Goal: Transaction & Acquisition: Purchase product/service

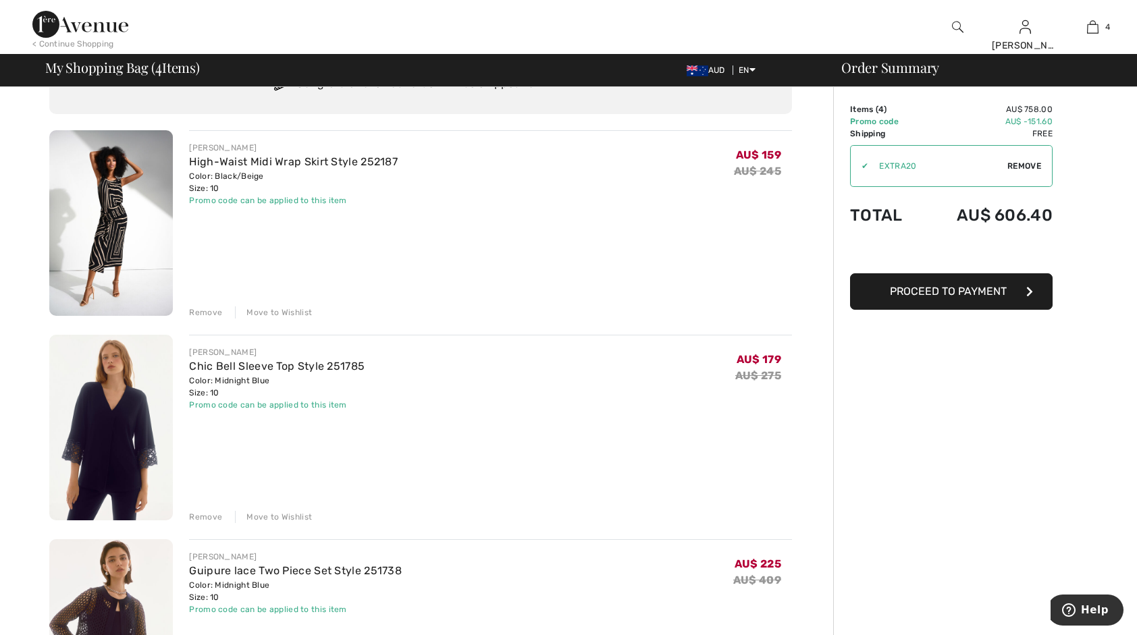
click at [52, 24] on img at bounding box center [80, 24] width 96 height 27
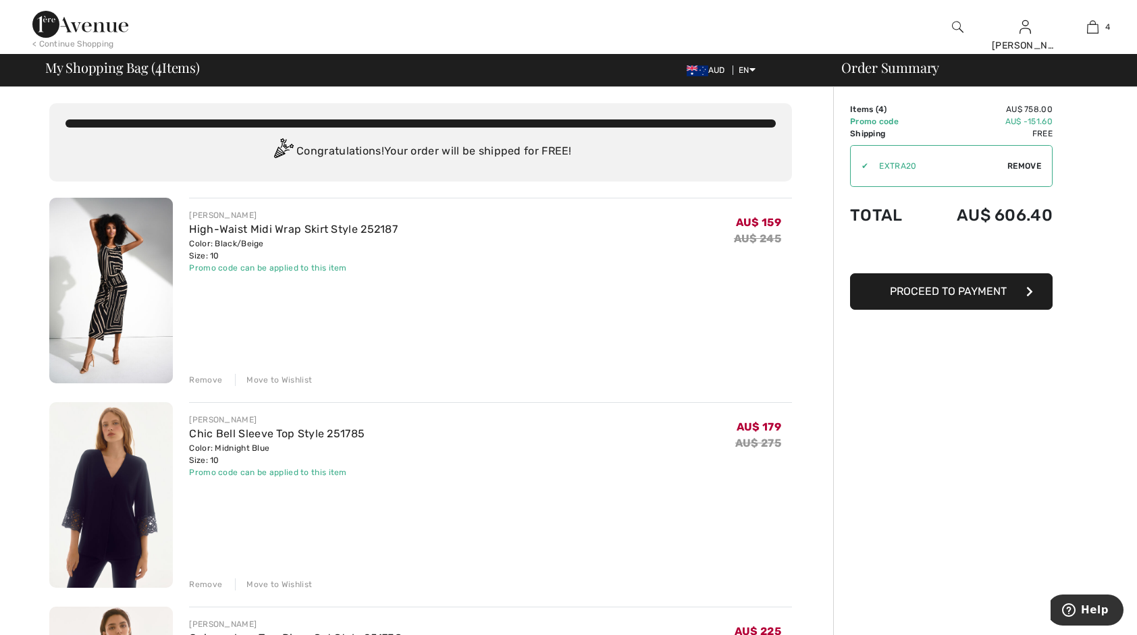
click at [302, 268] on div "Promo code can be applied to this item" at bounding box center [293, 268] width 209 height 12
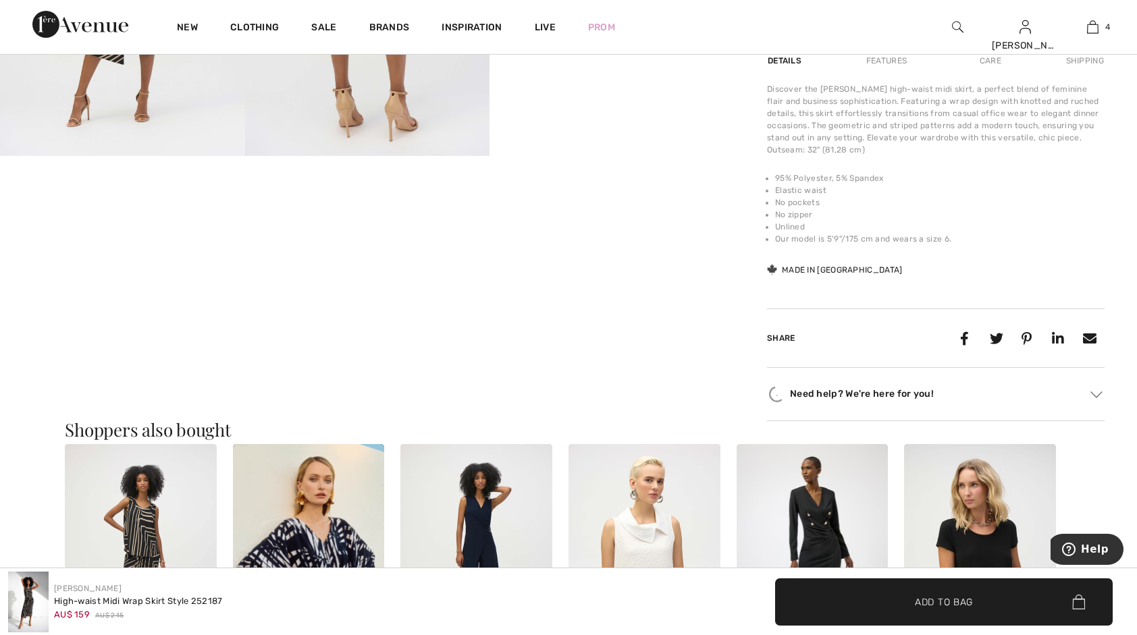
scroll to position [936, 0]
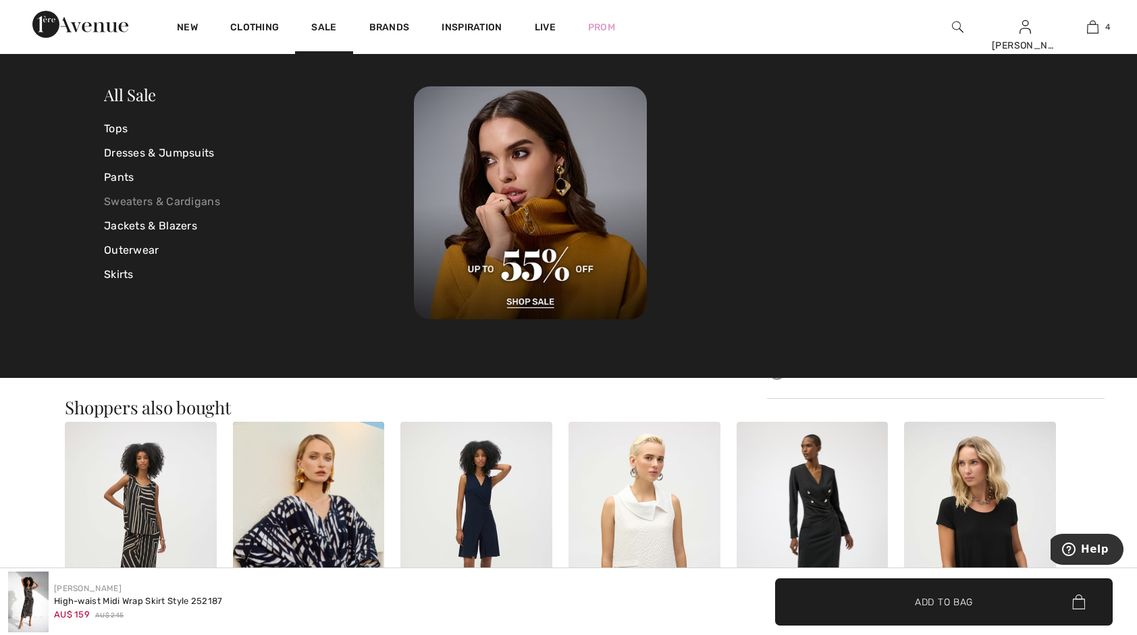
click at [151, 197] on link "Sweaters & Cardigans" at bounding box center [259, 202] width 310 height 24
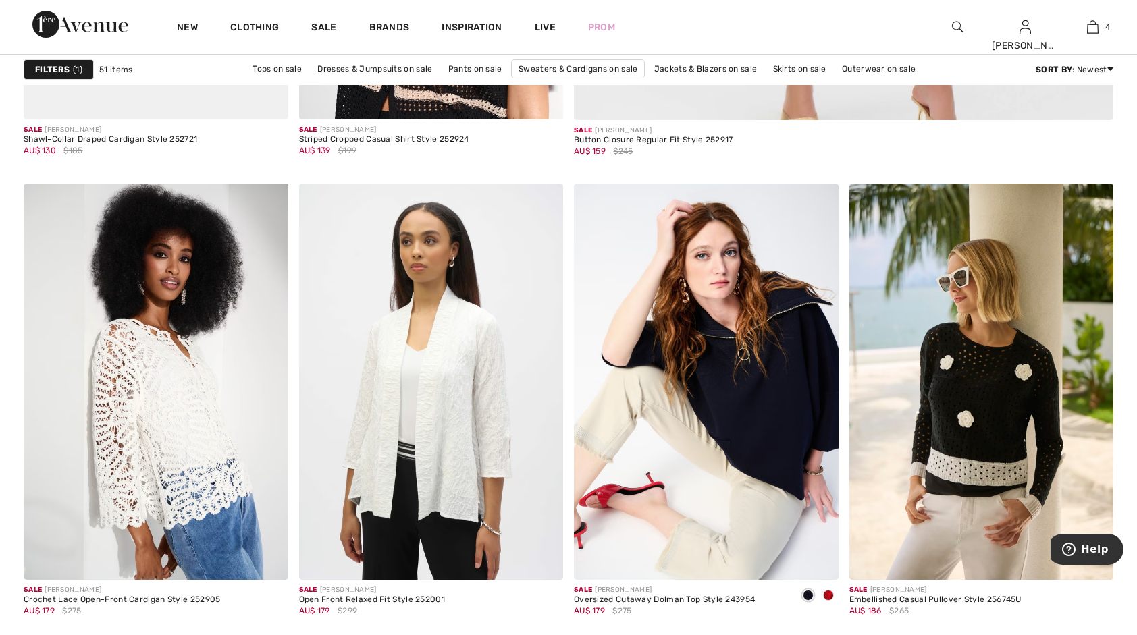
scroll to position [1013, 0]
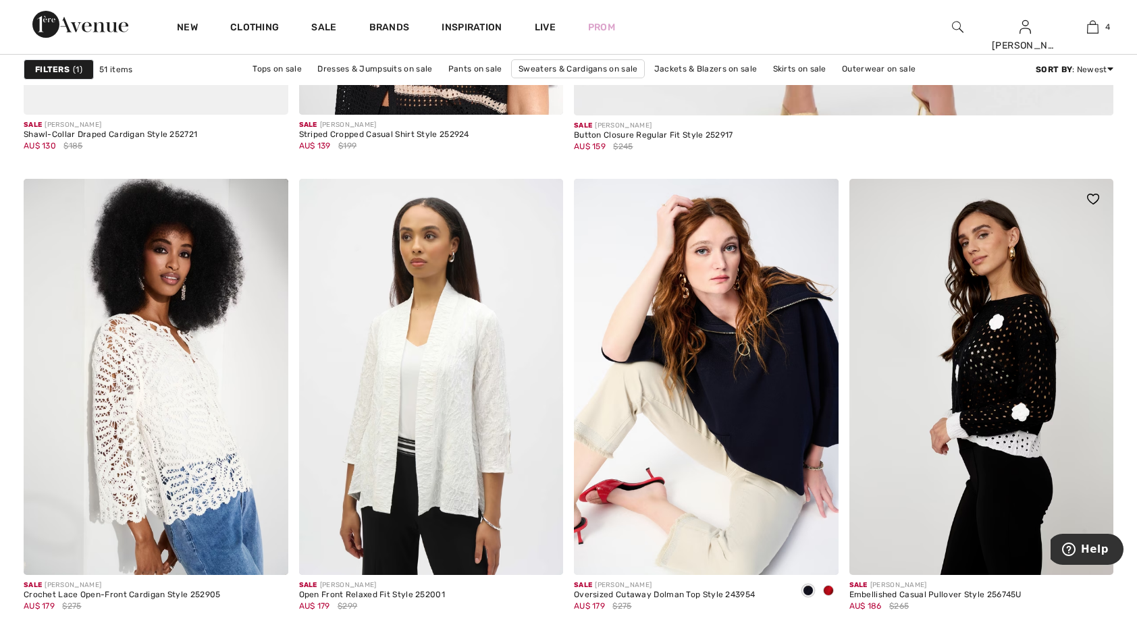
click at [998, 449] on img at bounding box center [981, 377] width 265 height 396
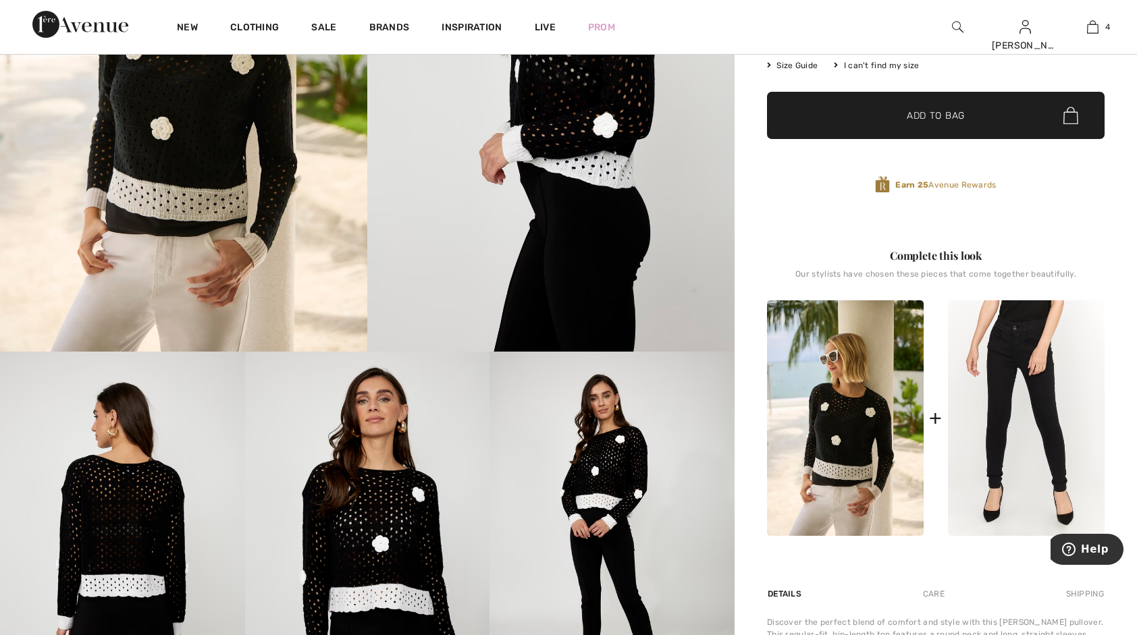
scroll to position [351, 0]
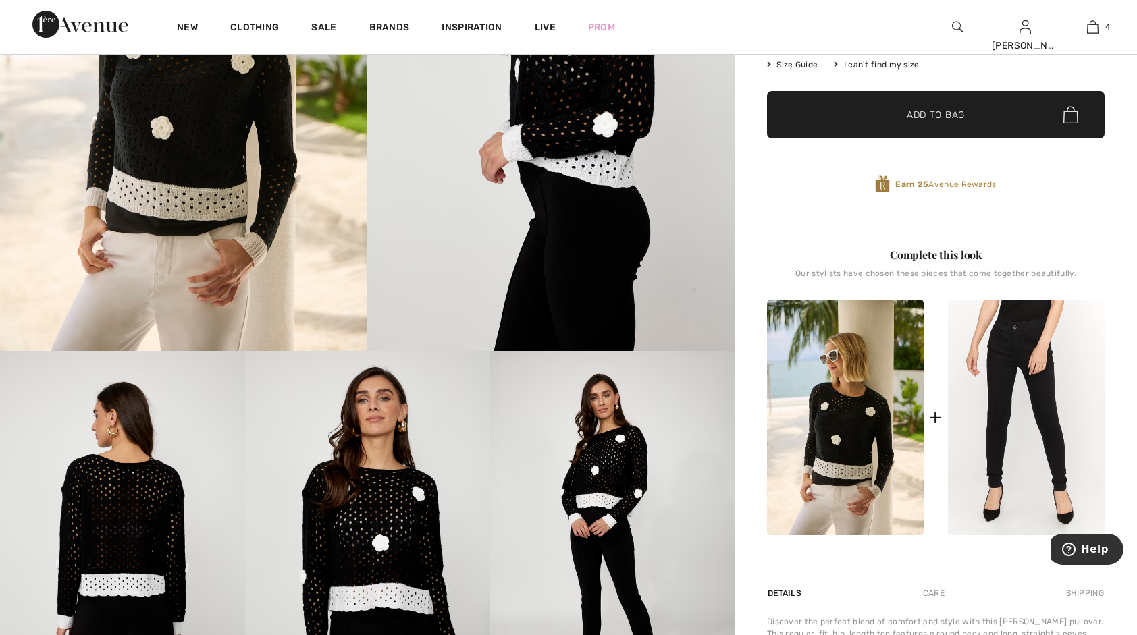
click at [608, 493] on img at bounding box center [611, 534] width 245 height 367
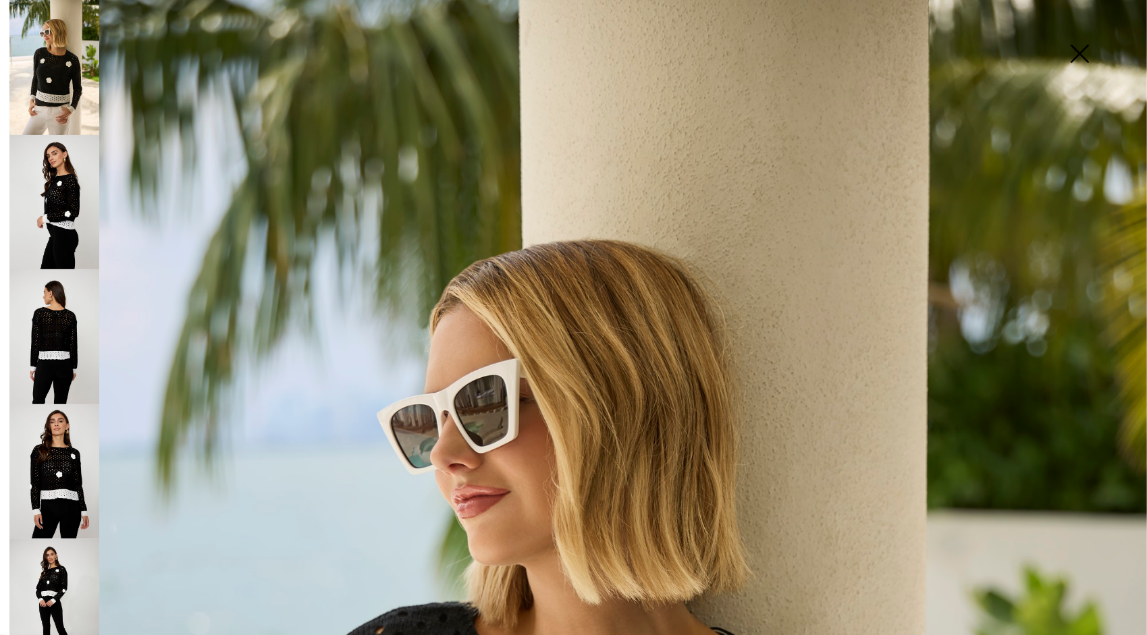
click at [78, 180] on img at bounding box center [54, 202] width 90 height 135
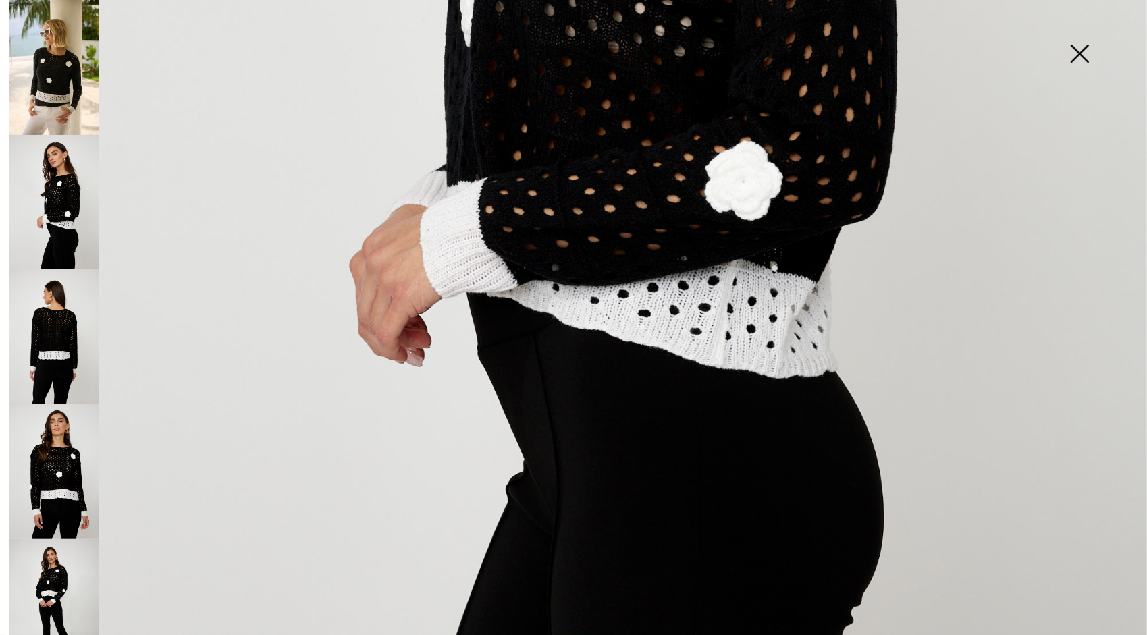
scroll to position [851, 0]
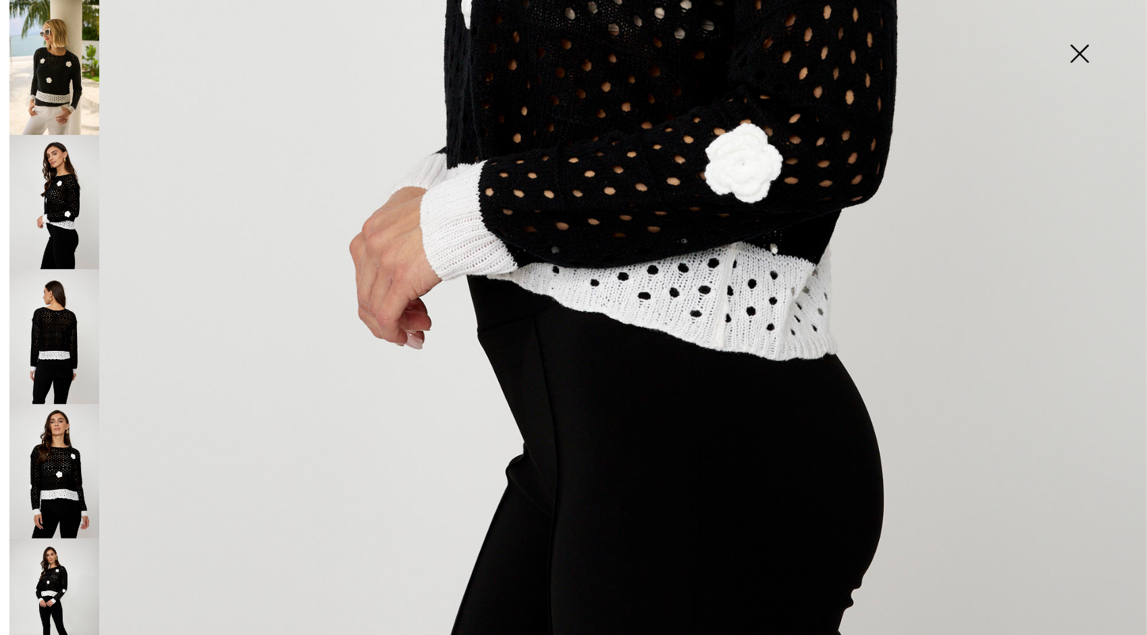
click at [65, 331] on img at bounding box center [54, 336] width 90 height 135
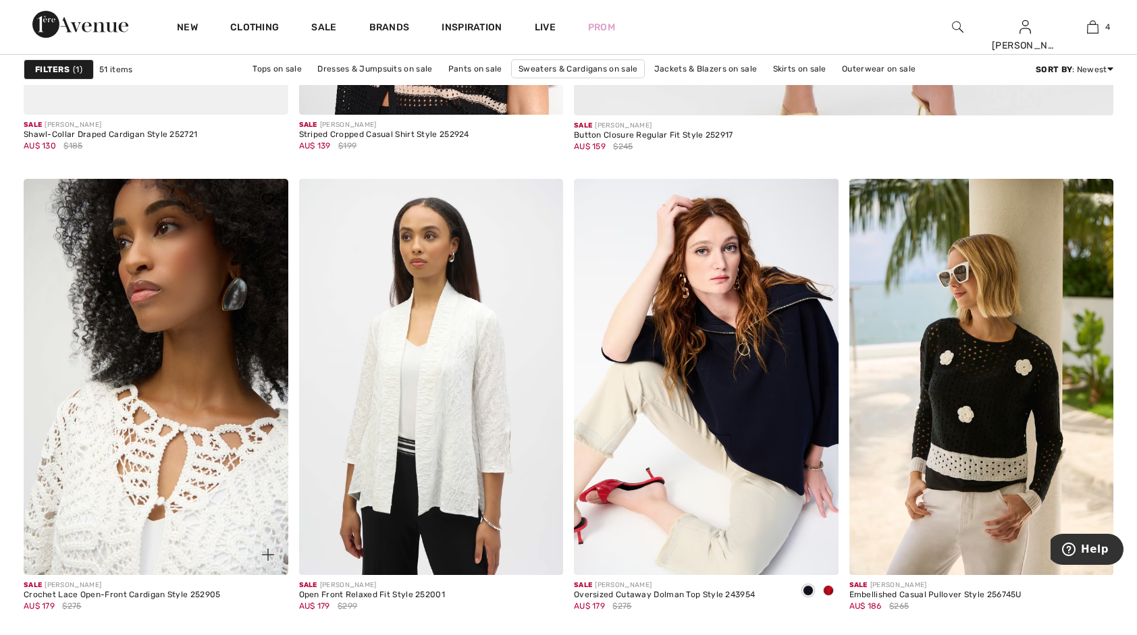
click at [146, 396] on img at bounding box center [156, 377] width 265 height 396
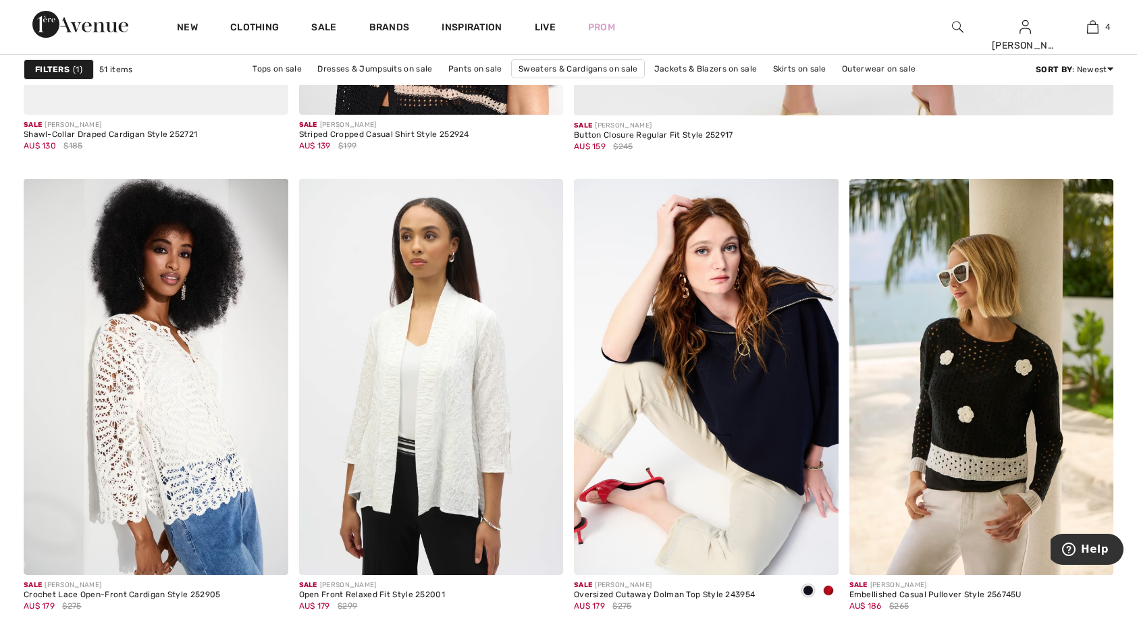
click at [59, 69] on strong "Filters" at bounding box center [52, 69] width 34 height 12
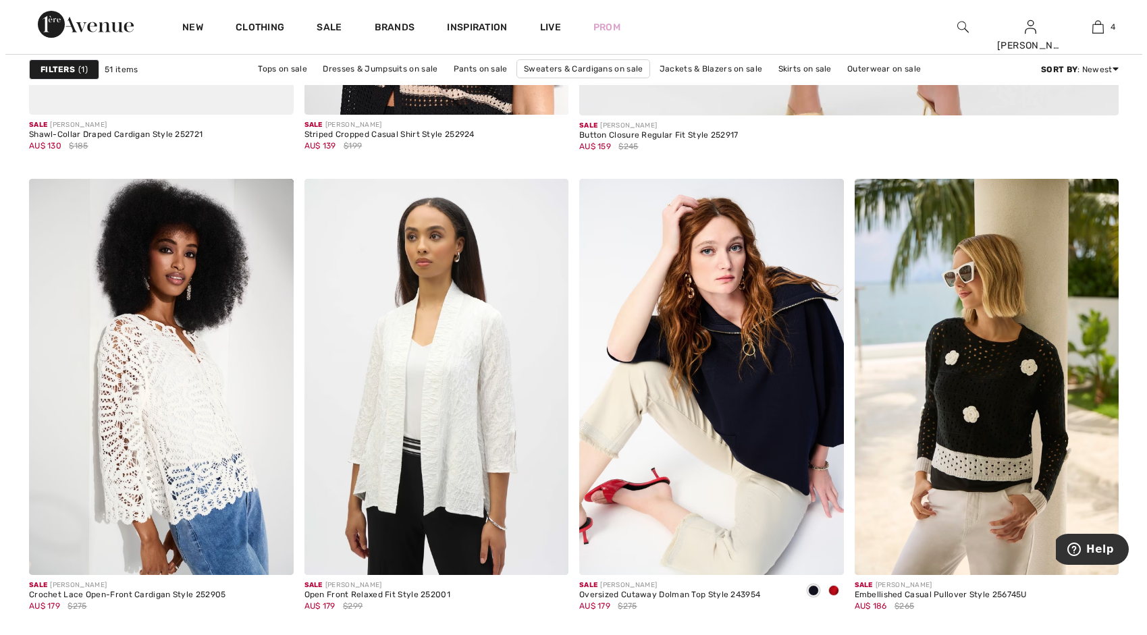
scroll to position [1013, 0]
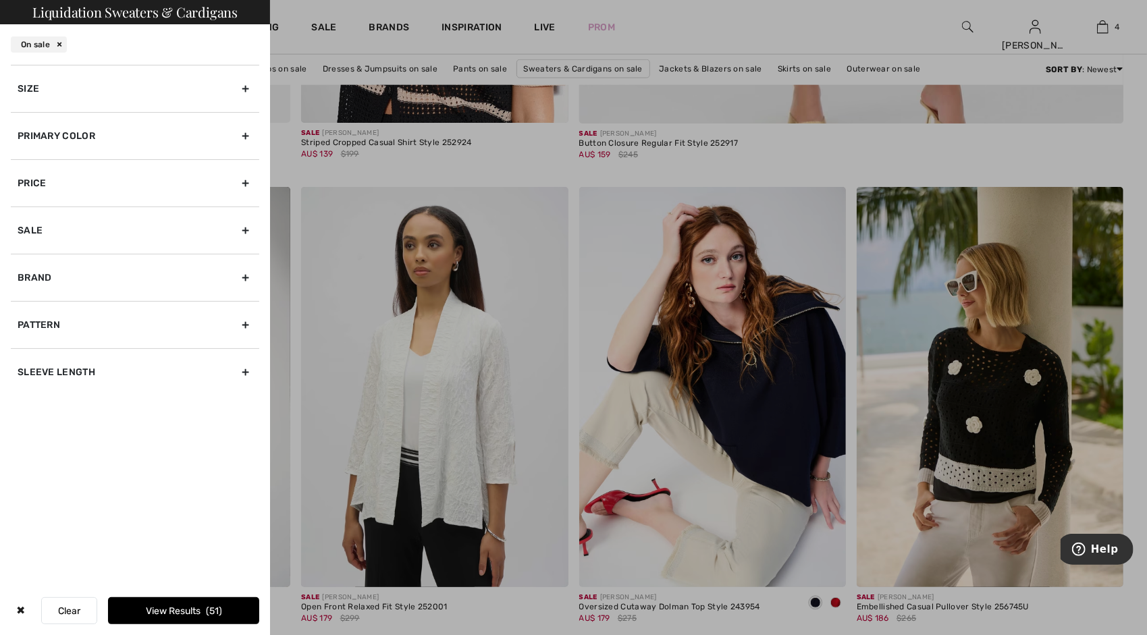
click at [246, 86] on div "Size" at bounding box center [135, 88] width 248 height 47
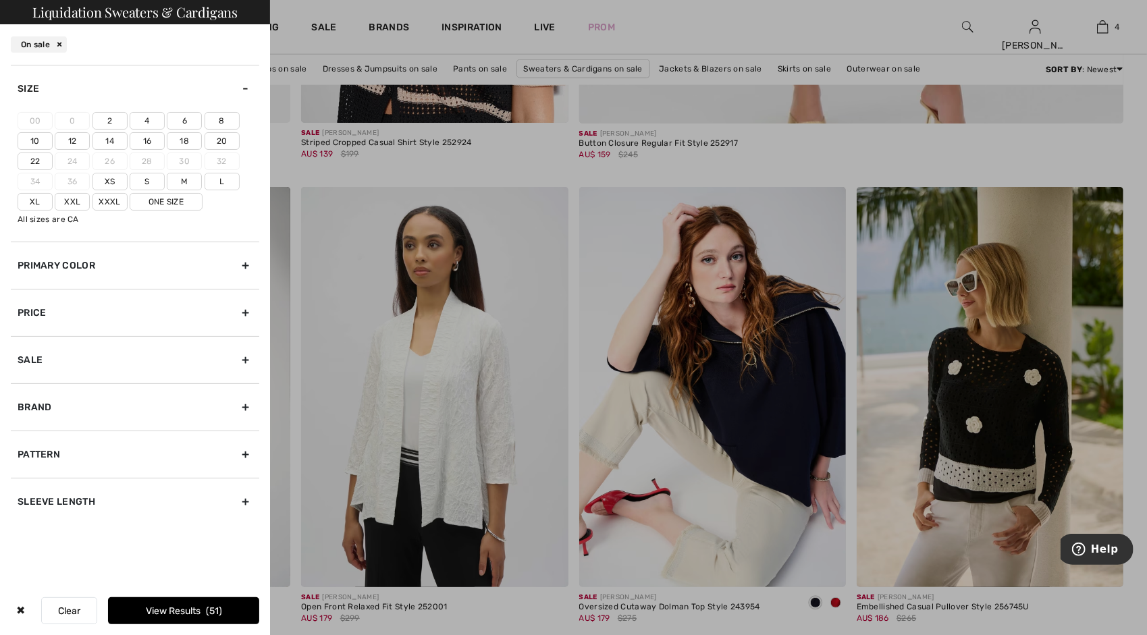
click at [37, 139] on label "10" at bounding box center [35, 141] width 35 height 18
click at [0, 0] on input"] "10" at bounding box center [0, 0] width 0 height 0
click at [192, 182] on label "M" at bounding box center [184, 182] width 35 height 18
click at [0, 0] on input"] "M" at bounding box center [0, 0] width 0 height 0
click at [216, 176] on label "L" at bounding box center [222, 182] width 35 height 18
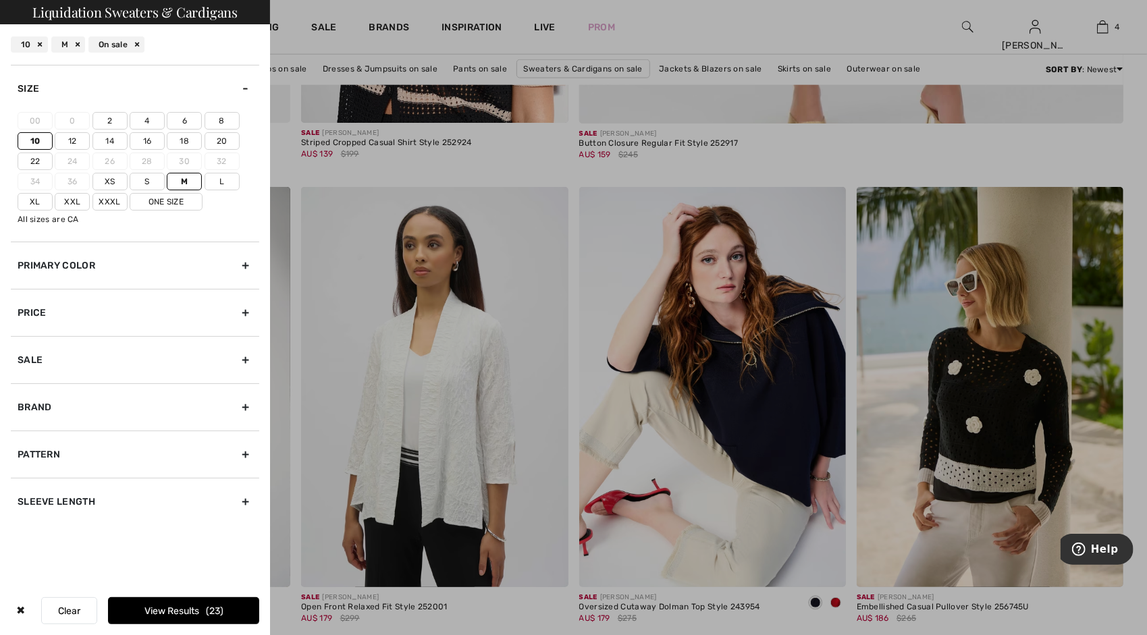
click at [0, 0] on input"] "L" at bounding box center [0, 0] width 0 height 0
click at [170, 616] on button "View Results 24" at bounding box center [183, 610] width 151 height 27
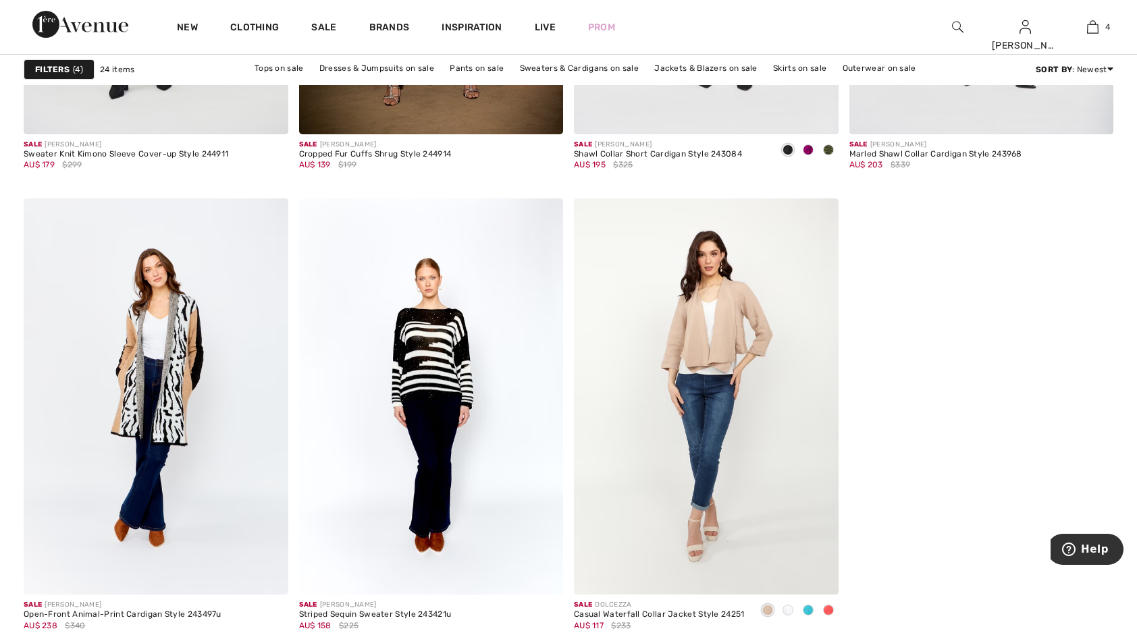
scroll to position [3042, 0]
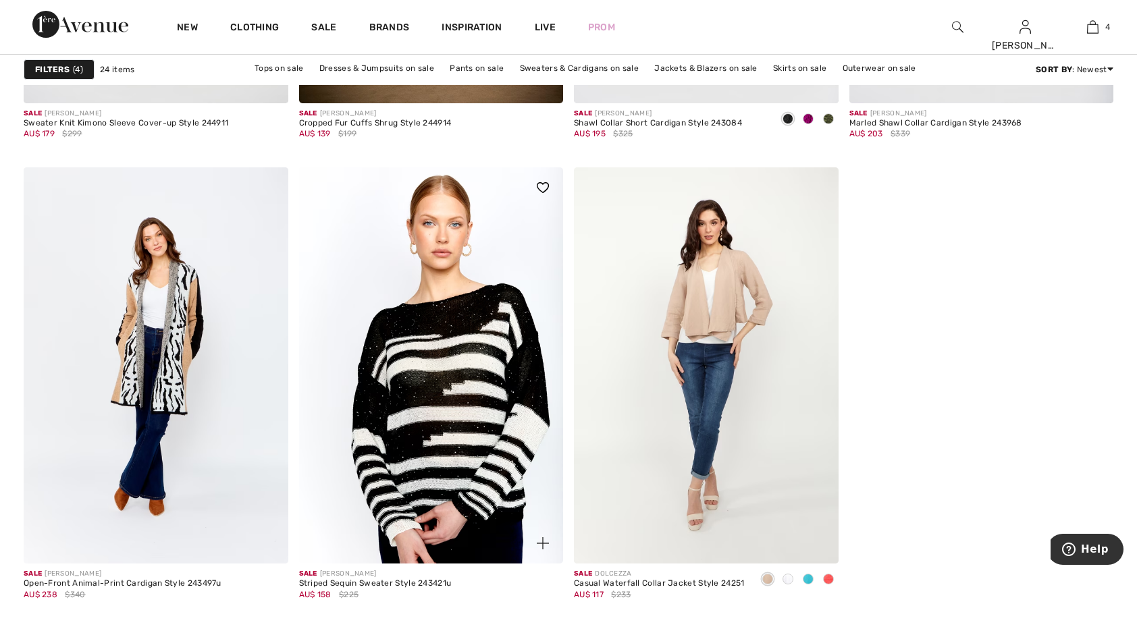
click at [450, 450] on img at bounding box center [431, 365] width 265 height 396
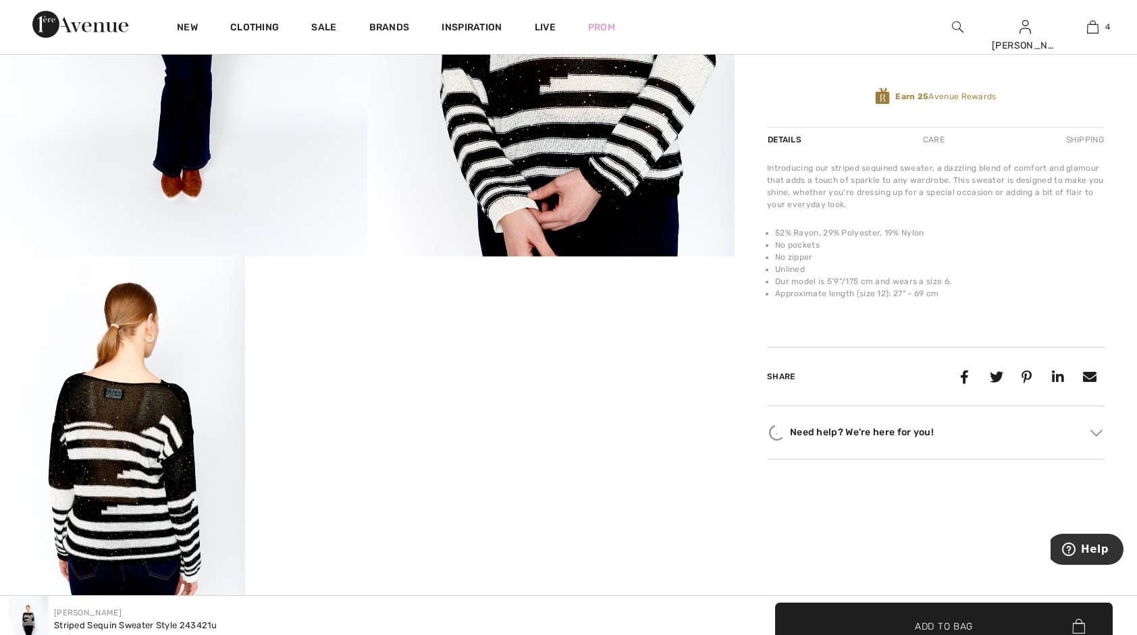
scroll to position [481, 0]
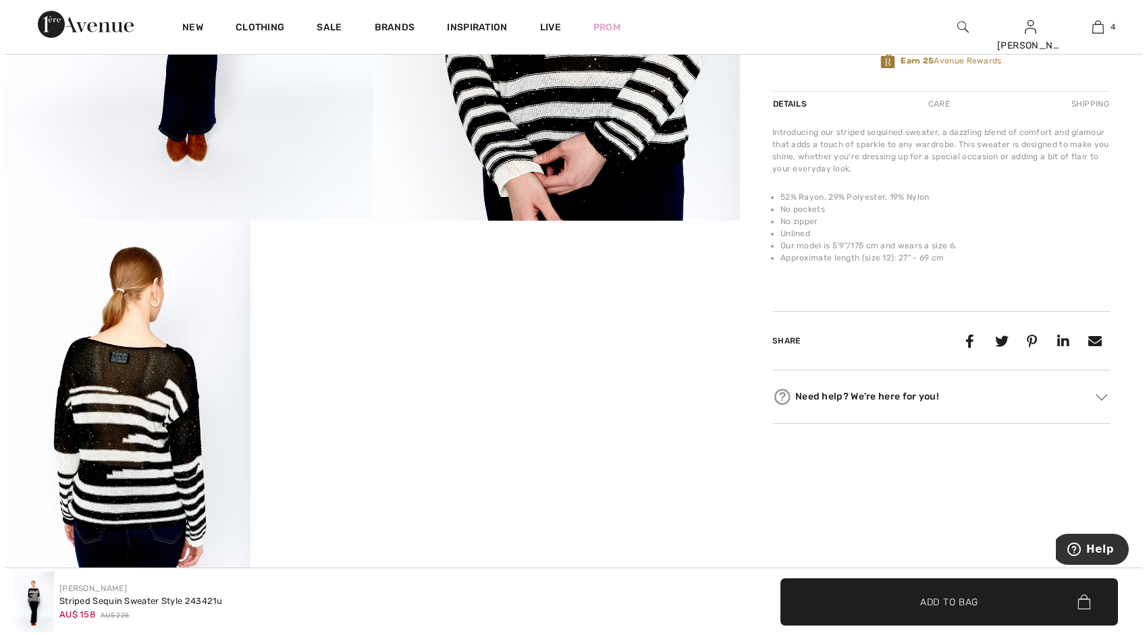
scroll to position [482, 0]
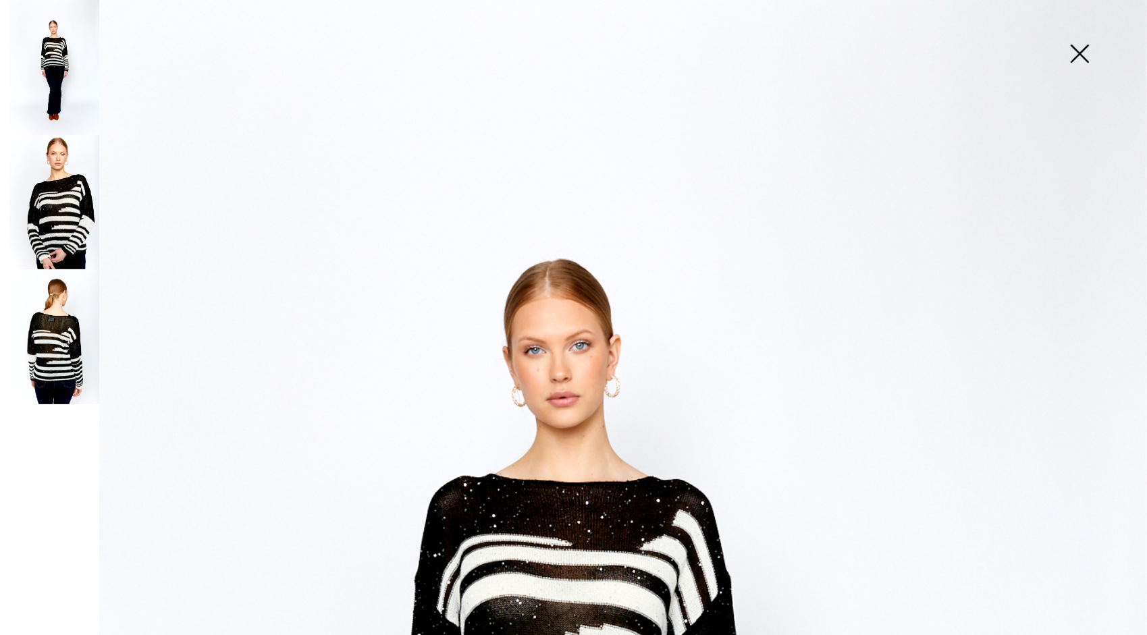
click at [66, 215] on img at bounding box center [54, 202] width 90 height 135
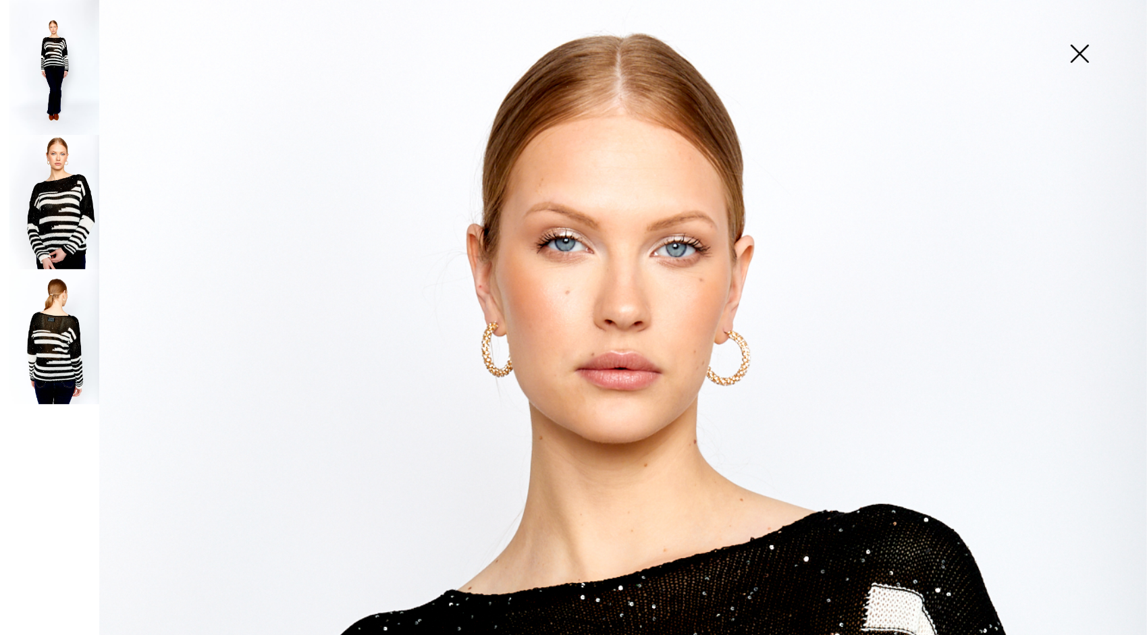
click at [1081, 49] on img at bounding box center [1080, 55] width 68 height 70
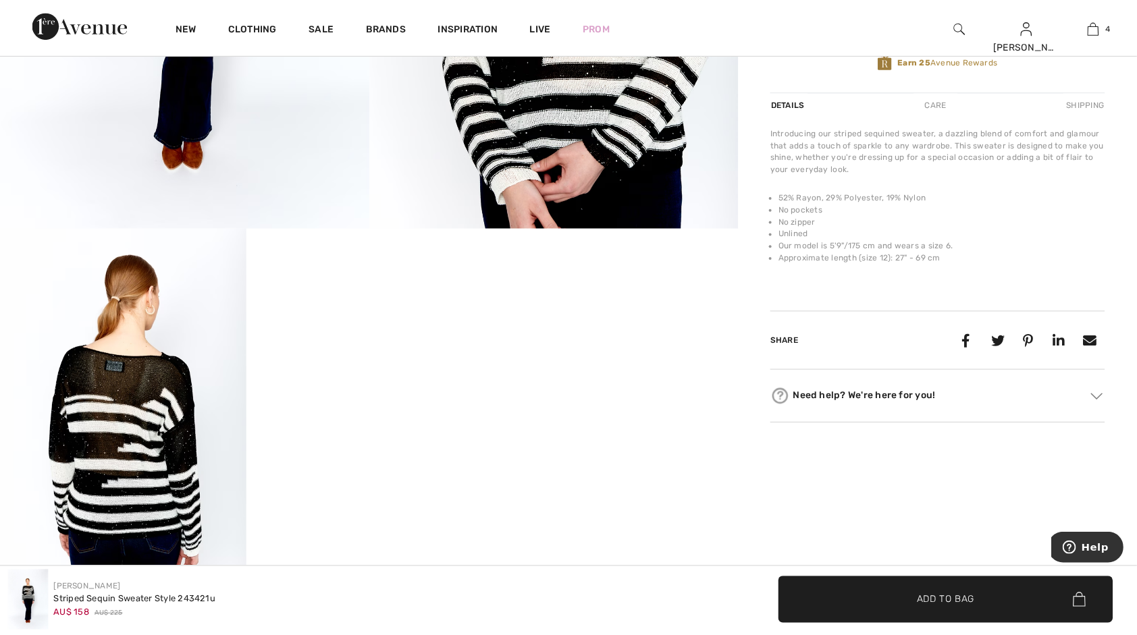
scroll to position [481, 0]
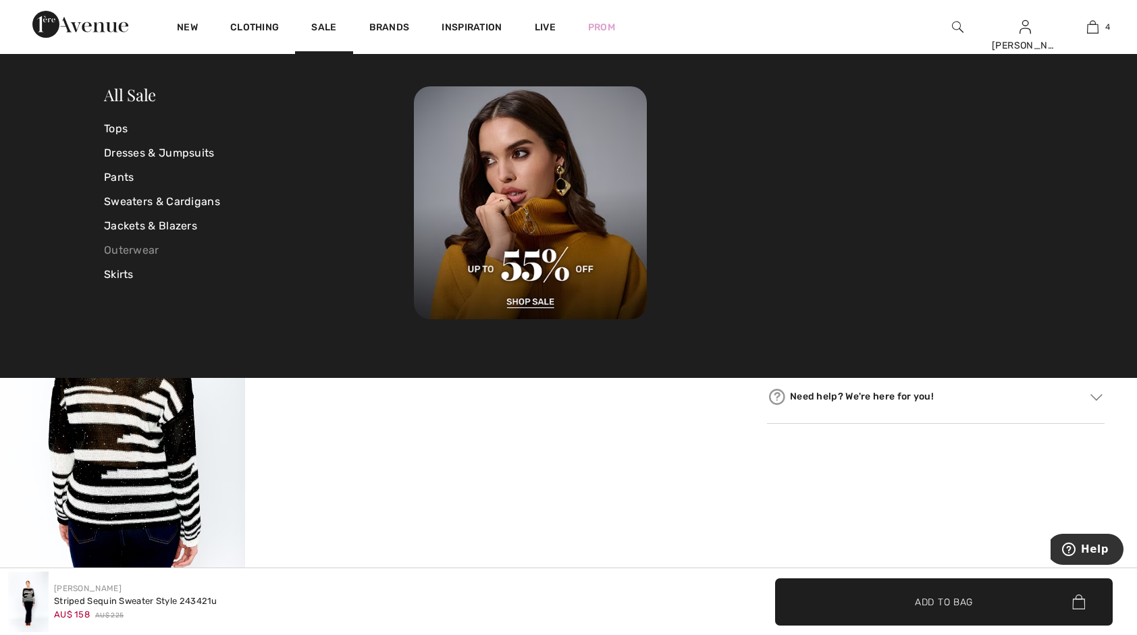
click at [157, 250] on link "Outerwear" at bounding box center [259, 250] width 310 height 24
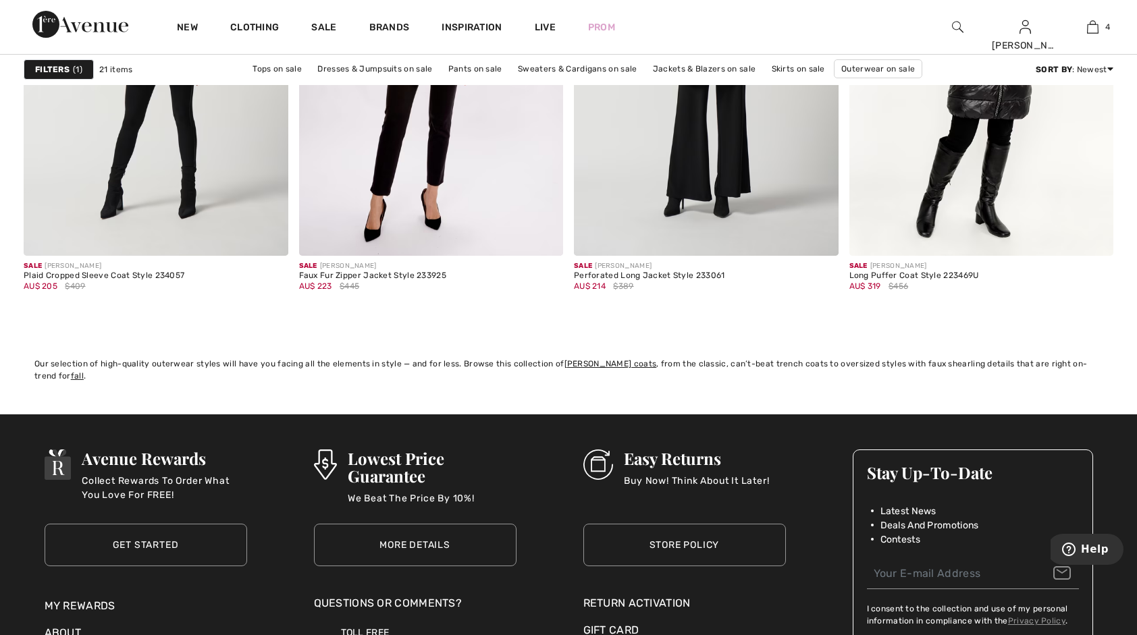
scroll to position [2934, 0]
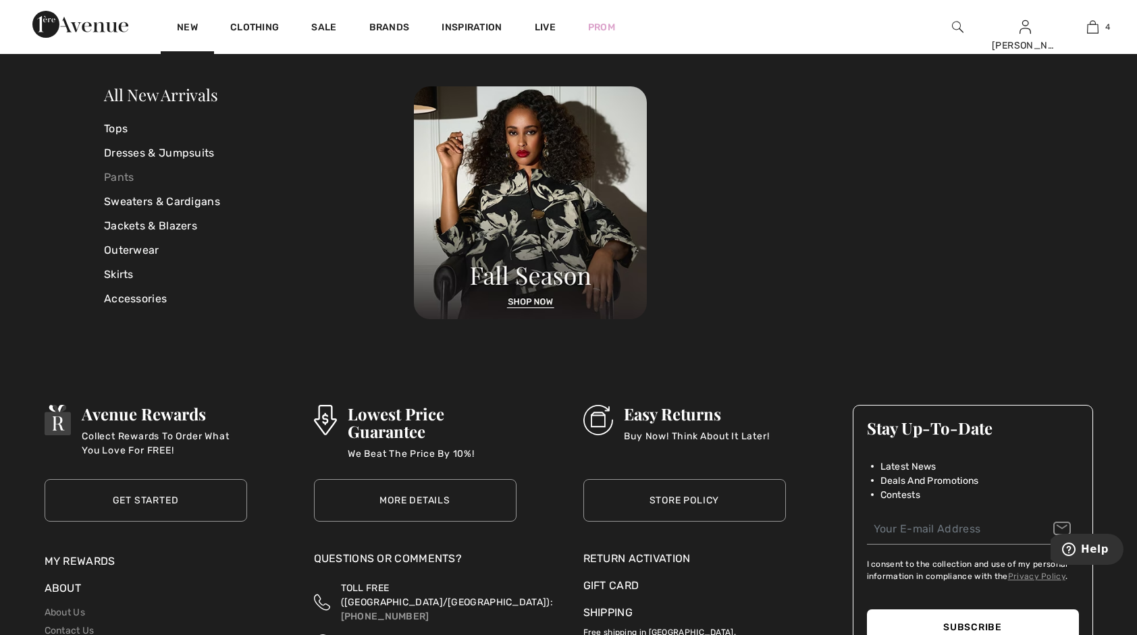
click at [130, 187] on link "Pants" at bounding box center [259, 177] width 310 height 24
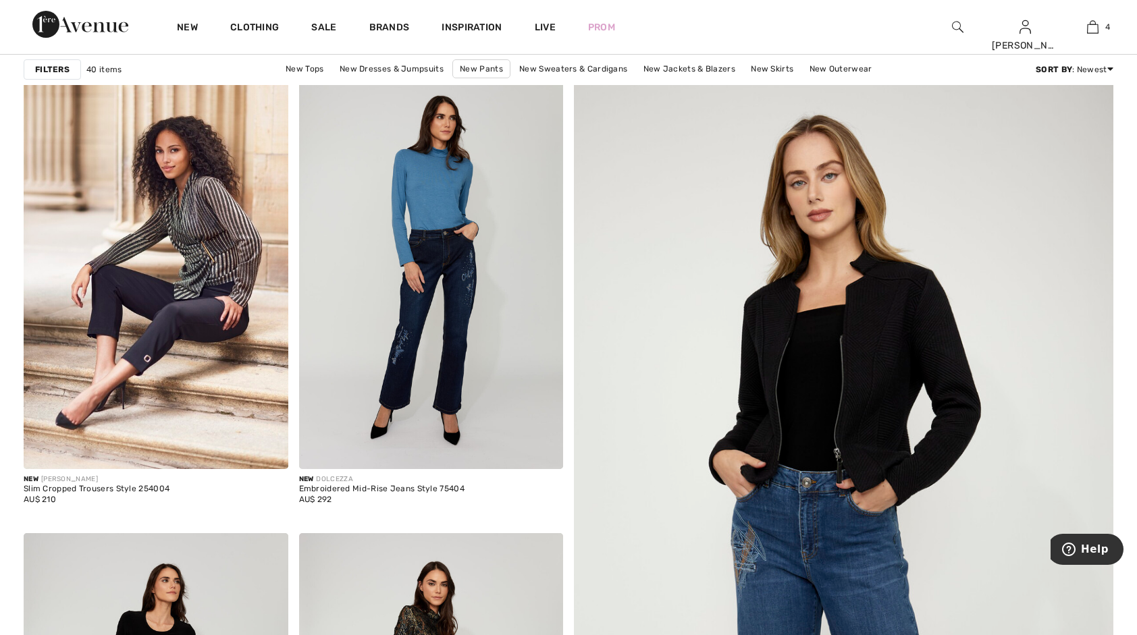
scroll to position [216, 0]
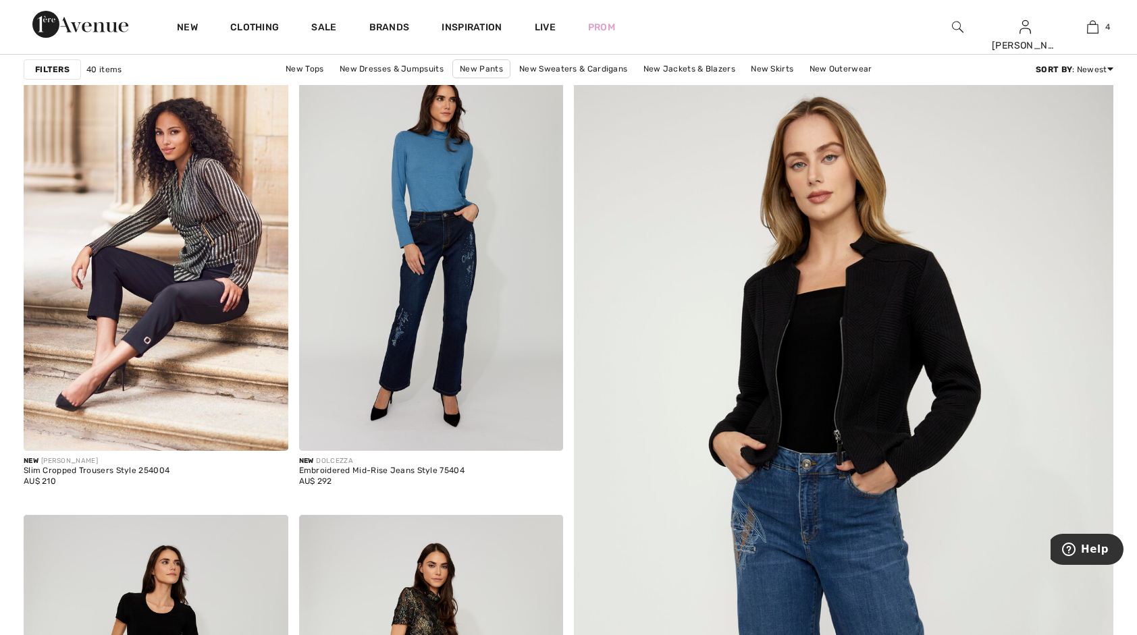
click at [56, 70] on strong "Filters" at bounding box center [52, 69] width 34 height 12
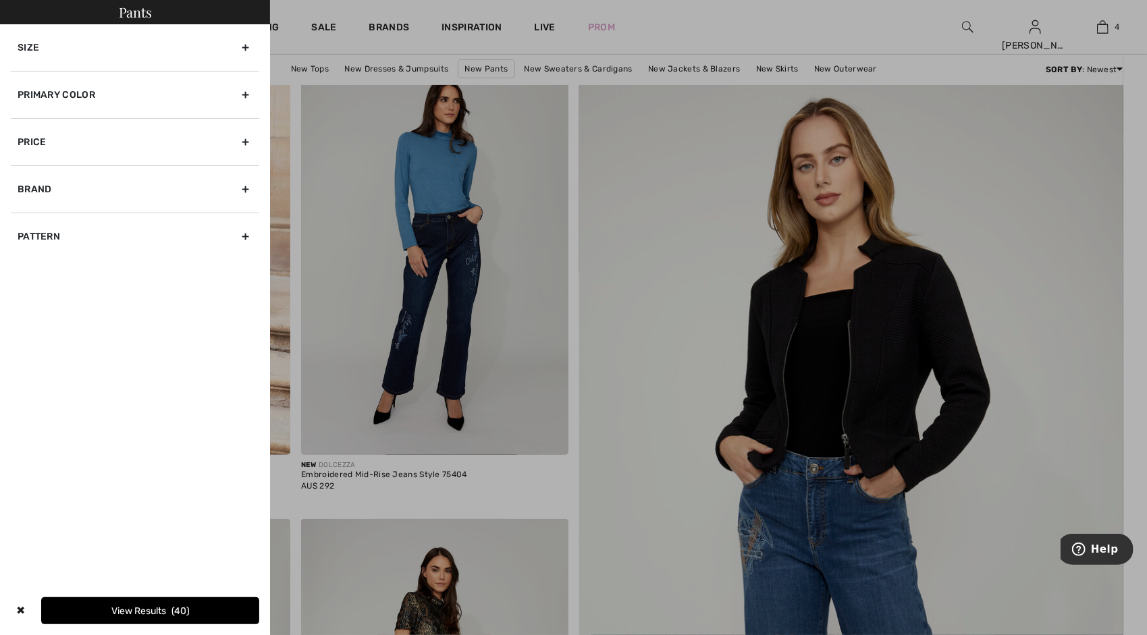
click at [207, 188] on div "Brand" at bounding box center [135, 188] width 248 height 47
click at [49, 219] on label "[PERSON_NAME]" at bounding box center [139, 219] width 242 height 12
click at [28, 219] on input"] "[PERSON_NAME]" at bounding box center [23, 219] width 10 height 10
checkbox input"] "true"
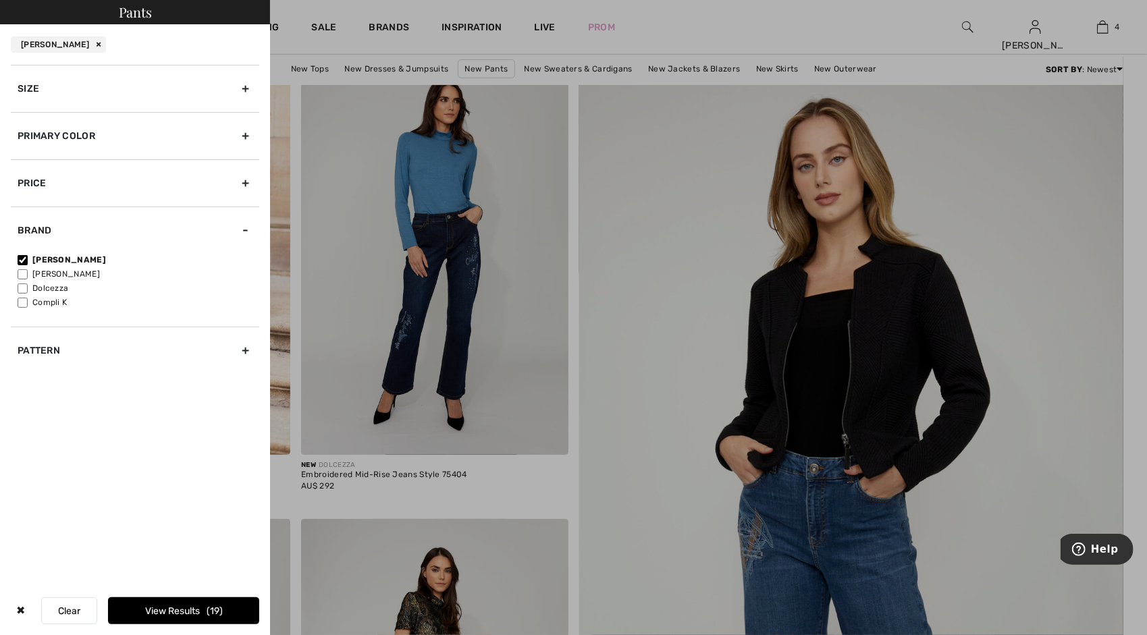
click at [51, 269] on label "[PERSON_NAME]" at bounding box center [139, 274] width 242 height 12
click at [28, 269] on input"] "[PERSON_NAME]" at bounding box center [23, 274] width 10 height 10
checkbox input"] "true"
click at [207, 614] on span "35" at bounding box center [215, 611] width 18 height 11
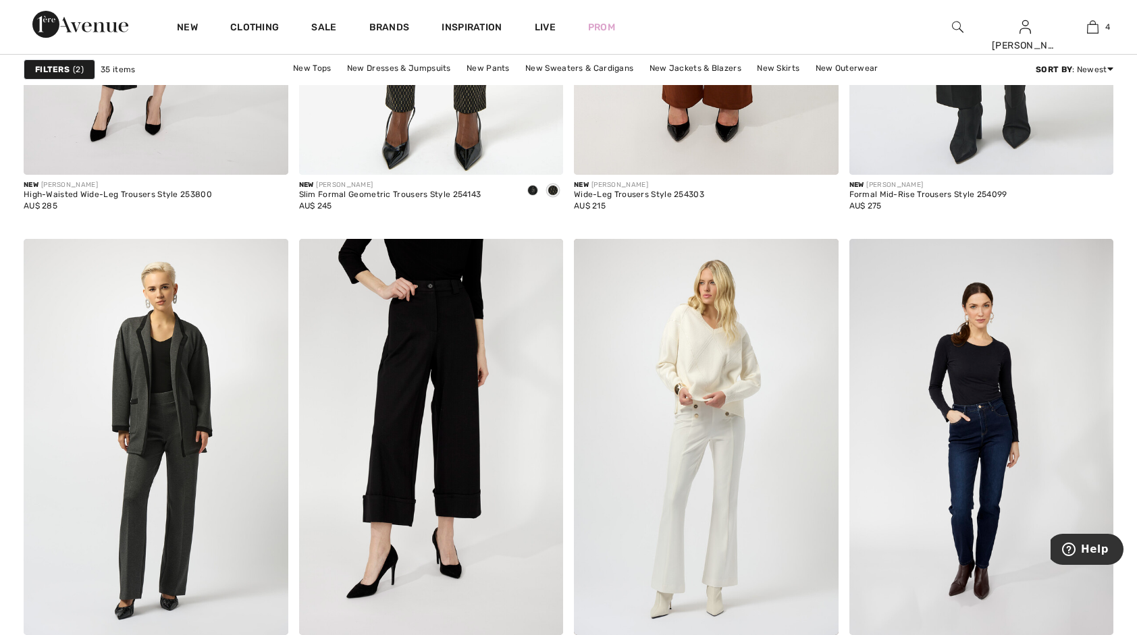
scroll to position [1494, 0]
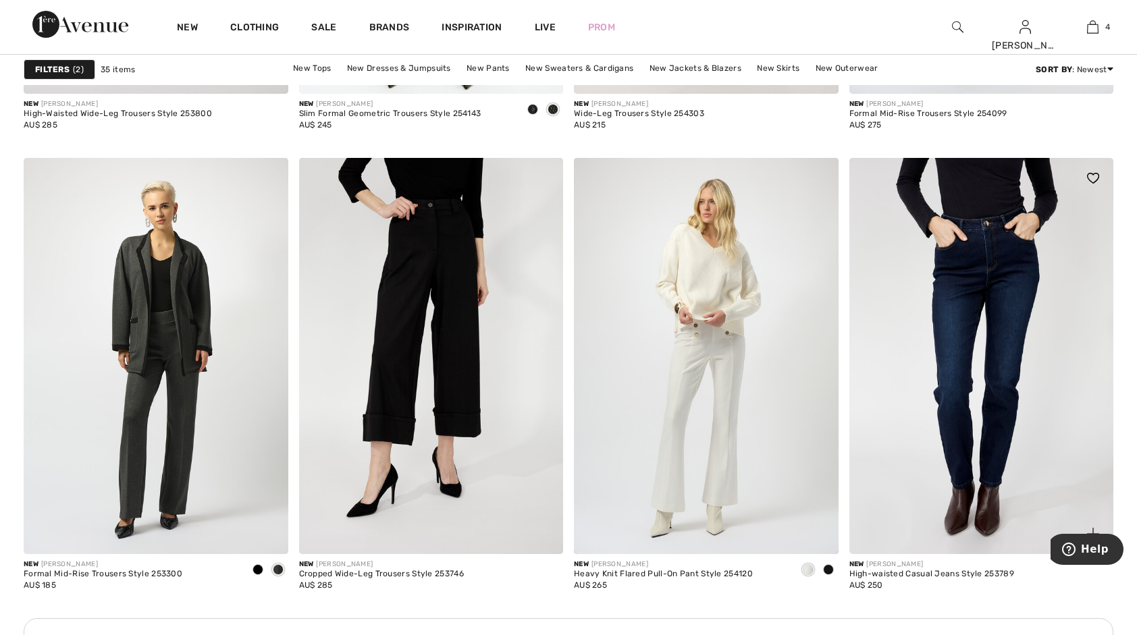
click at [961, 475] on img at bounding box center [981, 356] width 265 height 396
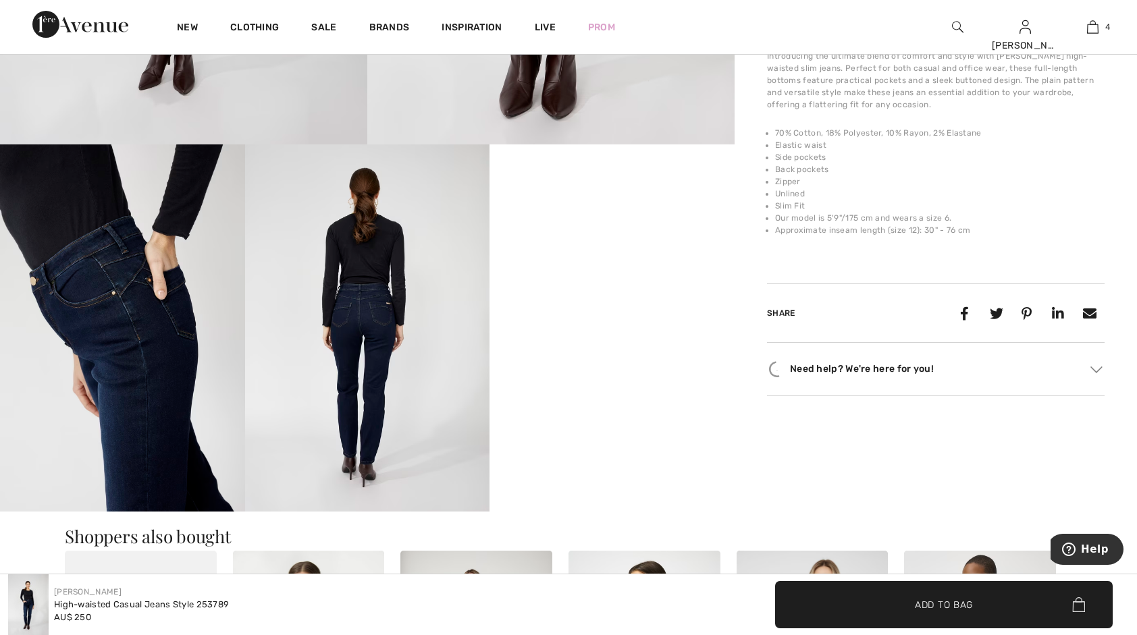
scroll to position [603, 0]
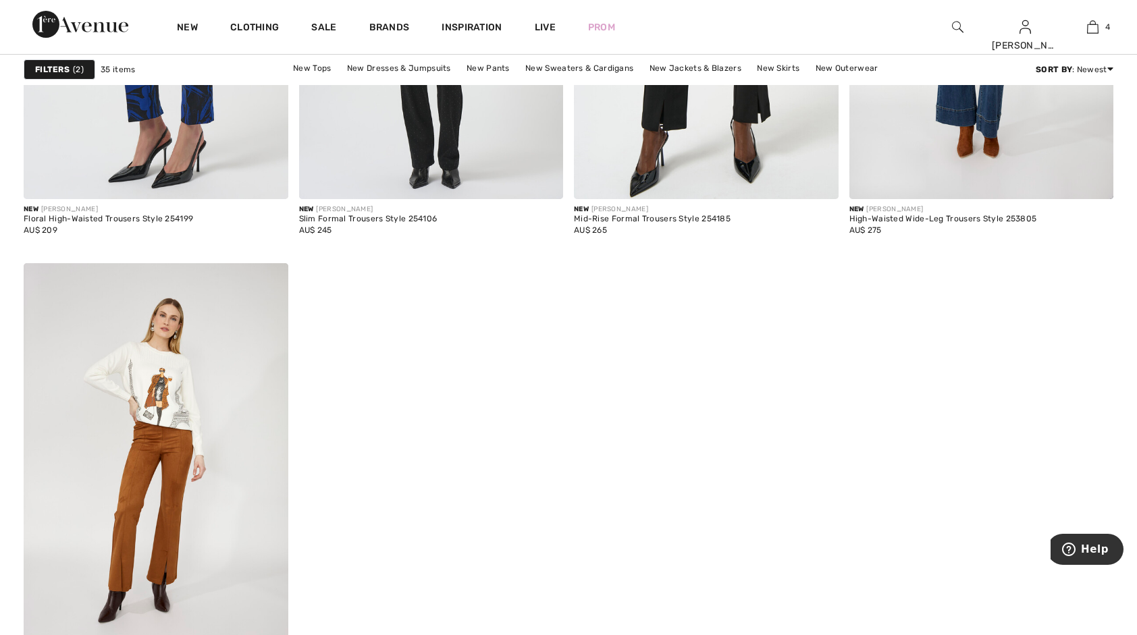
scroll to position [5027, 0]
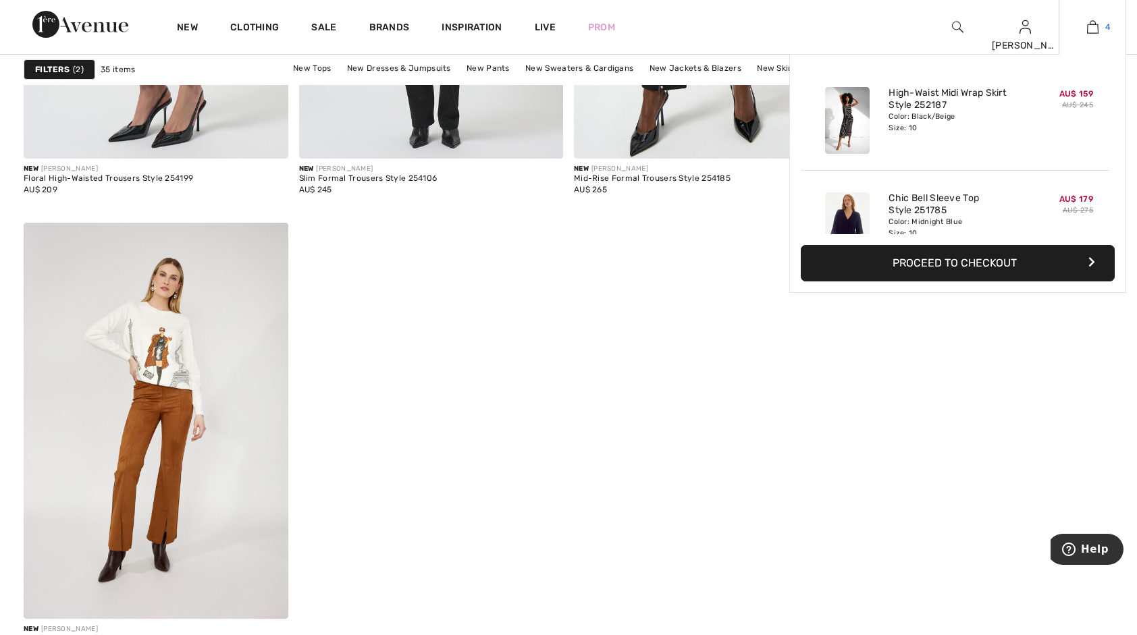
click at [1089, 31] on img at bounding box center [1092, 27] width 11 height 16
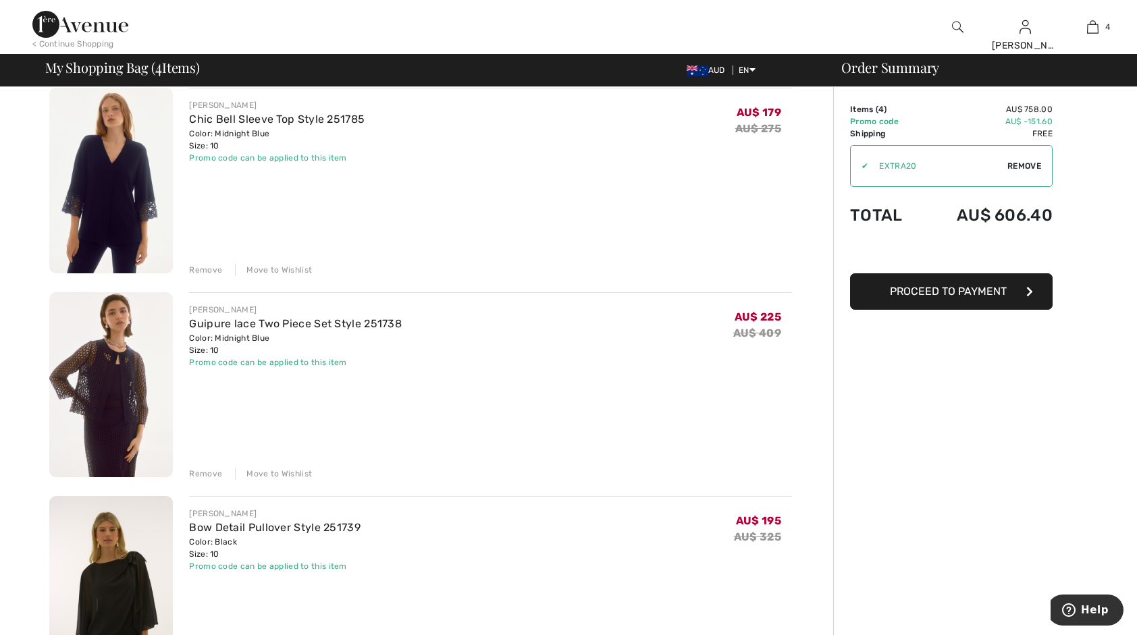
scroll to position [324, 0]
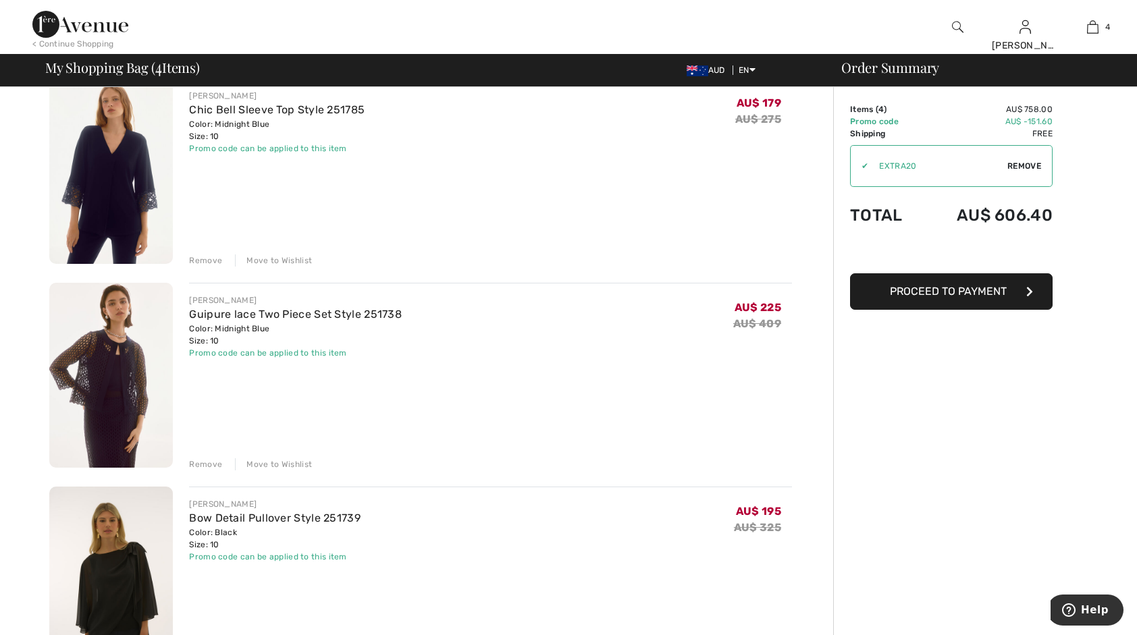
click at [117, 381] on img at bounding box center [111, 376] width 124 height 186
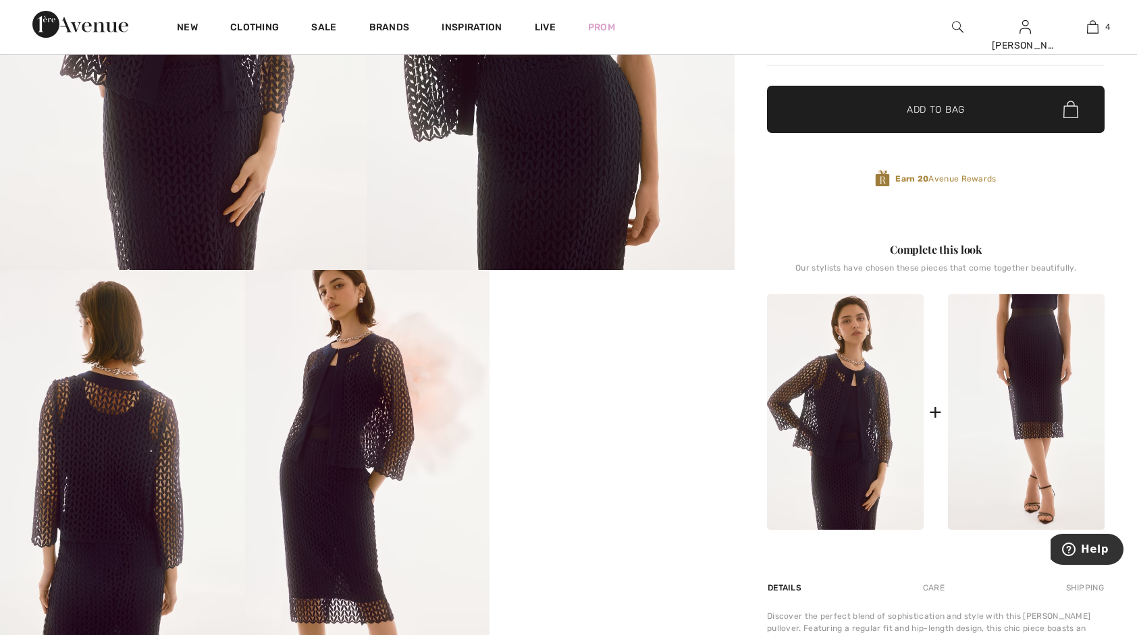
scroll to position [468, 0]
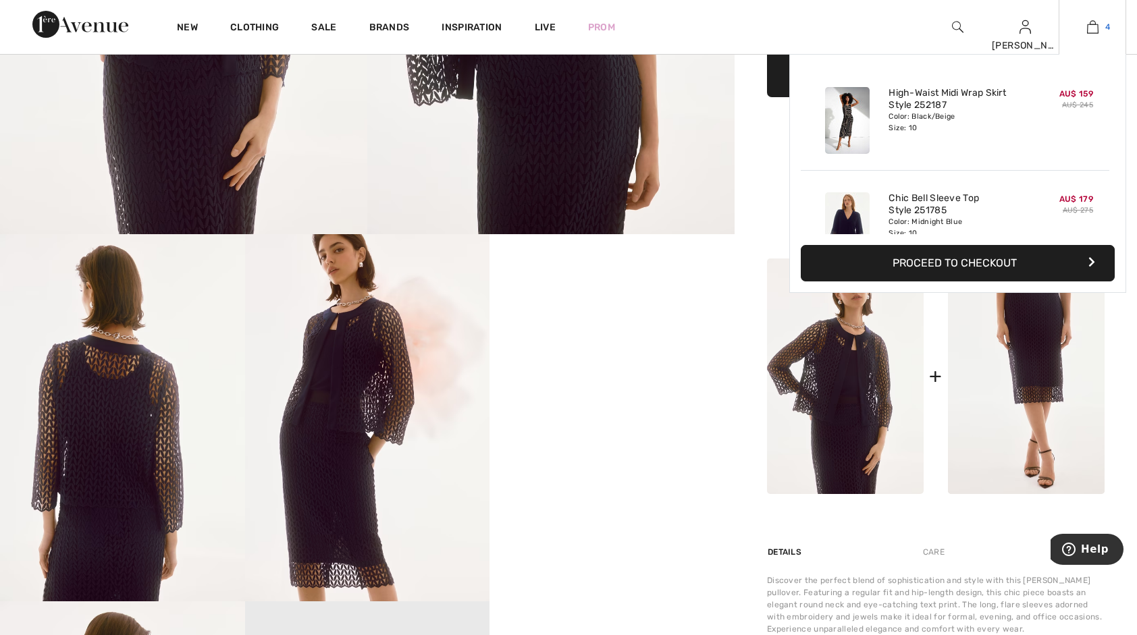
click at [1089, 24] on img at bounding box center [1092, 27] width 11 height 16
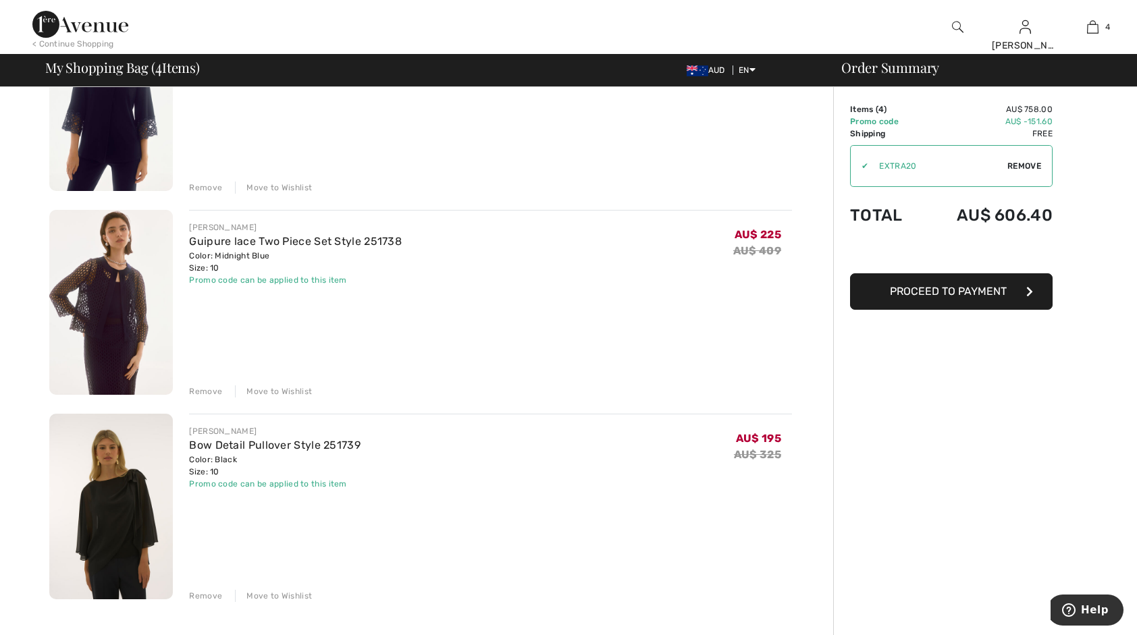
scroll to position [405, 0]
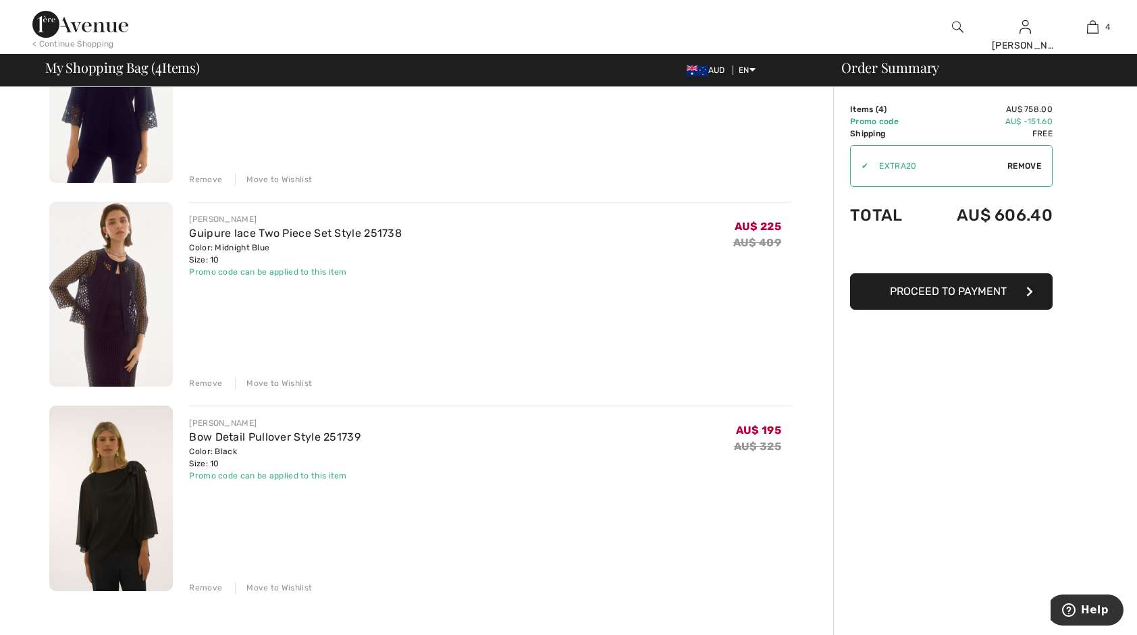
click at [951, 290] on span "Proceed to Payment" at bounding box center [948, 291] width 117 height 13
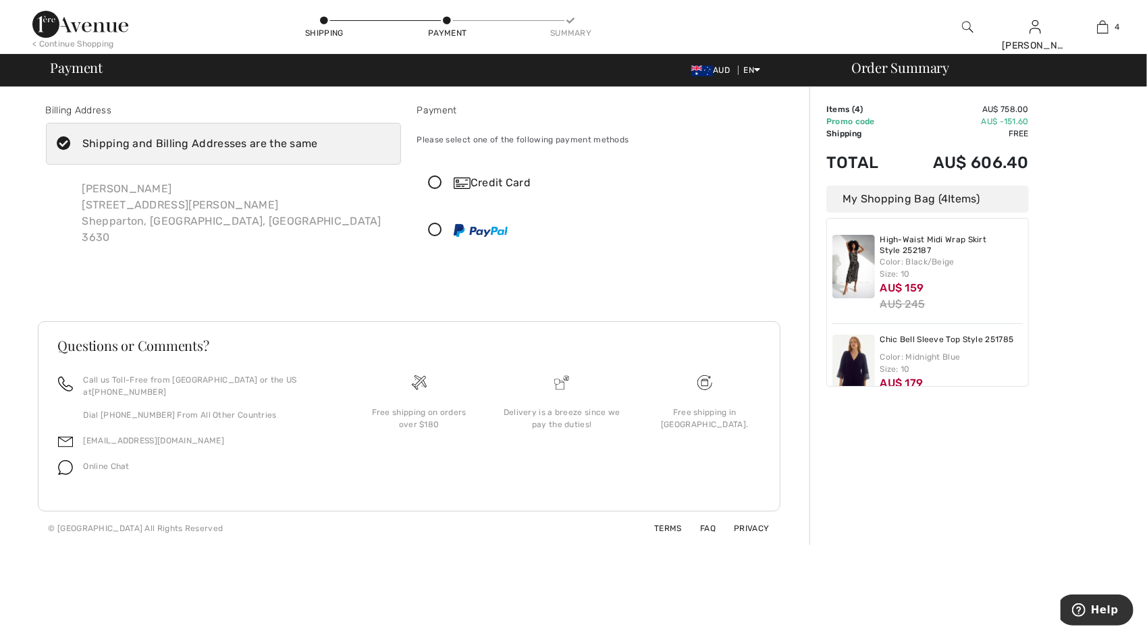
click at [438, 231] on icon at bounding box center [436, 230] width 36 height 14
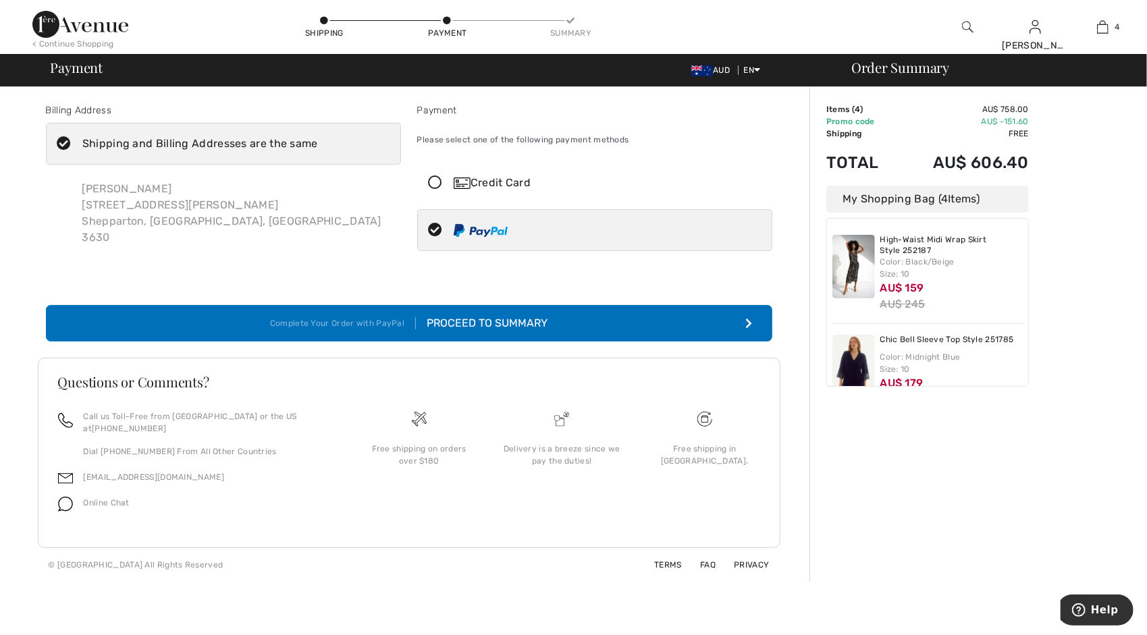
click at [578, 321] on button "Complete Your Order with PayPal Proceed to Summary" at bounding box center [409, 323] width 726 height 36
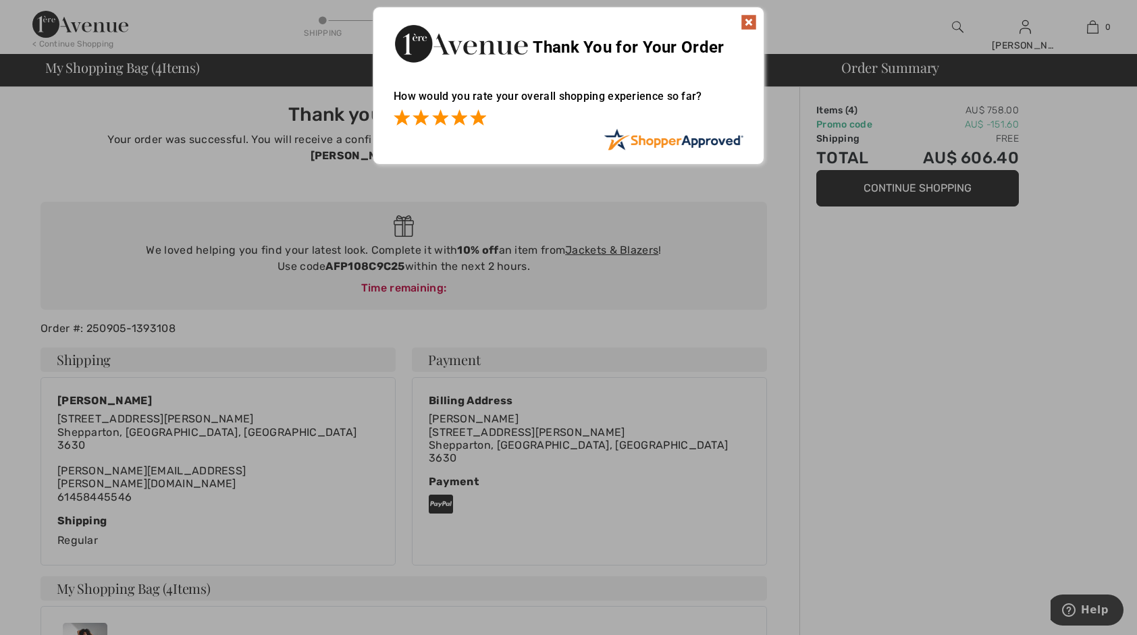
click at [478, 122] on span at bounding box center [478, 117] width 16 height 16
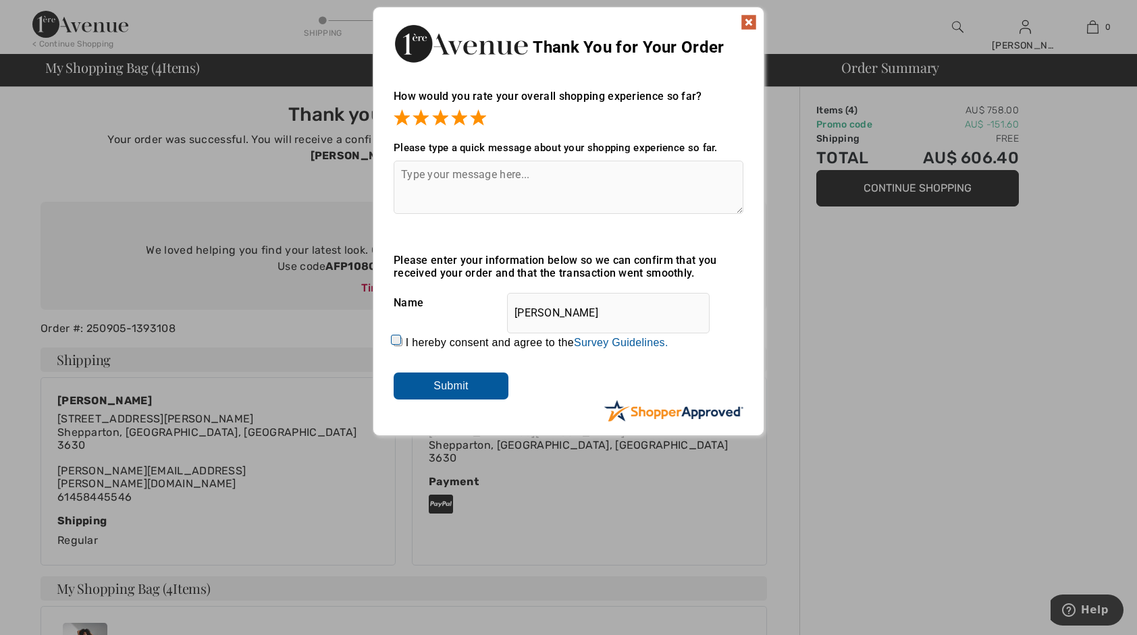
click at [752, 16] on img at bounding box center [749, 22] width 16 height 16
